Goal: Navigation & Orientation: Find specific page/section

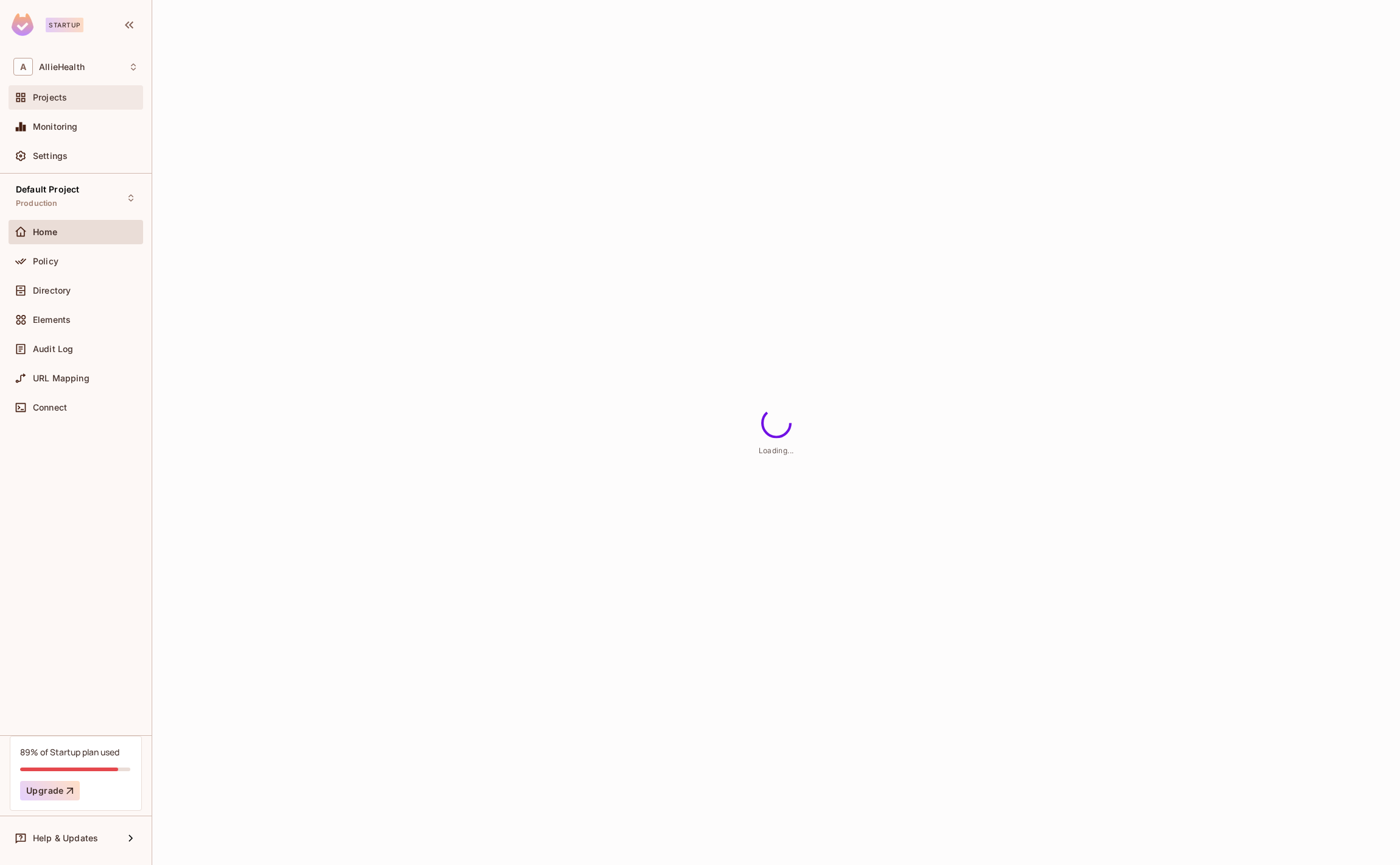
click at [66, 98] on span "Projects" at bounding box center [50, 98] width 34 height 9
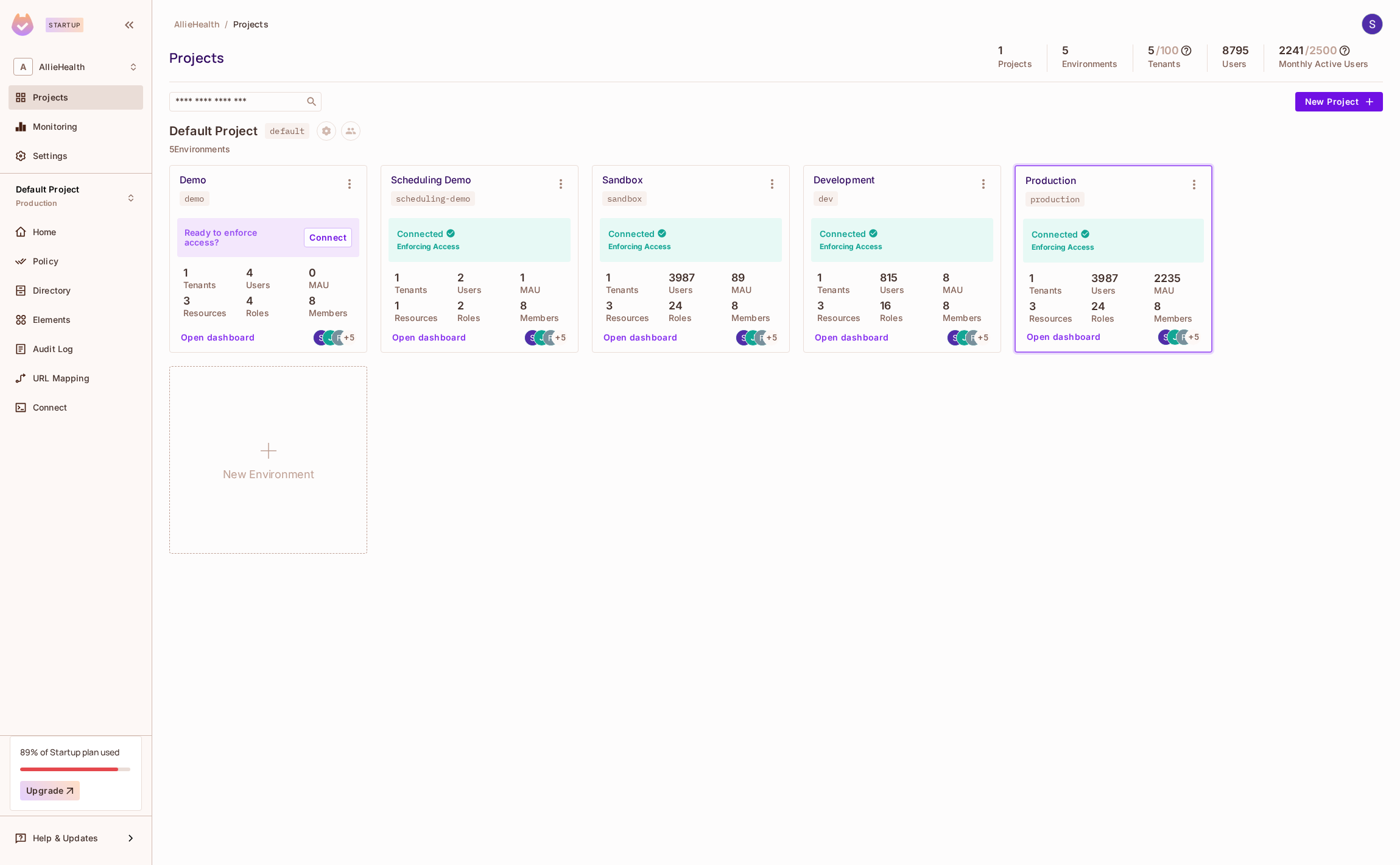
click at [573, 449] on div "Demo demo Ready to enforce access? Connect 1 Tenants 4 Users 0 MAU 3 Resources …" at bounding box center [777, 359] width 1214 height 388
